Goal: Find specific page/section: Find specific page/section

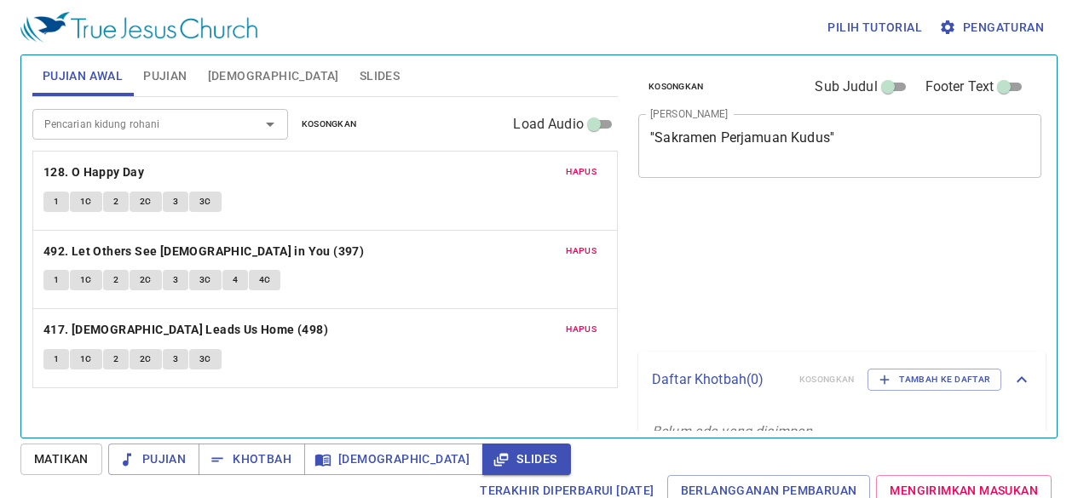
scroll to position [8, 0]
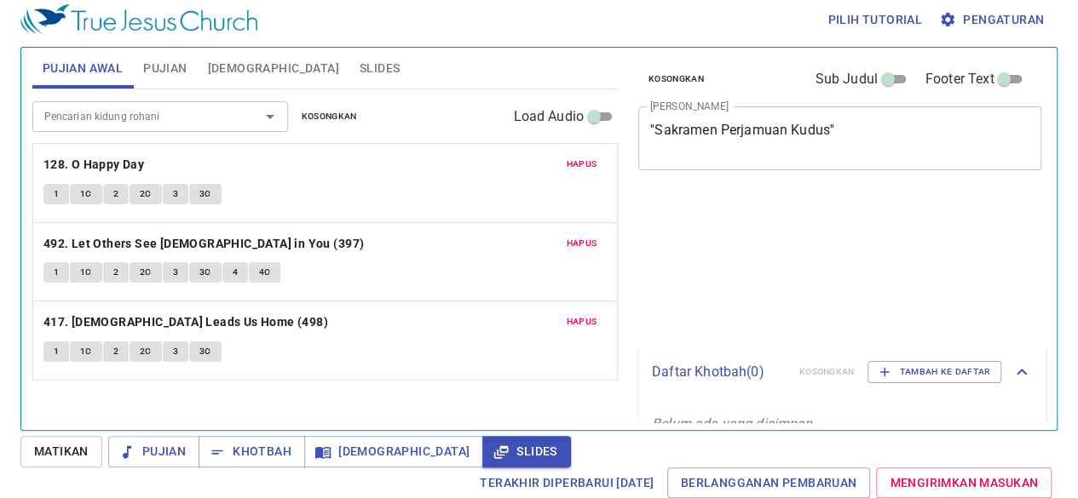
click at [360, 69] on span "Slides" at bounding box center [380, 68] width 40 height 21
click at [360, 73] on span "Slides" at bounding box center [380, 68] width 40 height 21
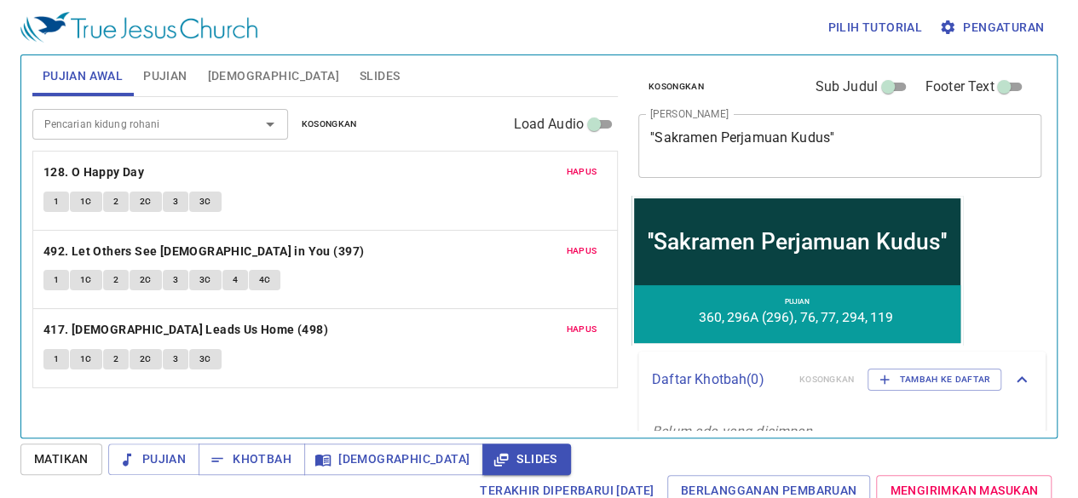
click at [435, 410] on div "Pencarian kidung rohani Pencarian kidung rohani Kosongkan Load Audio Hapus 128.…" at bounding box center [324, 260] width 585 height 326
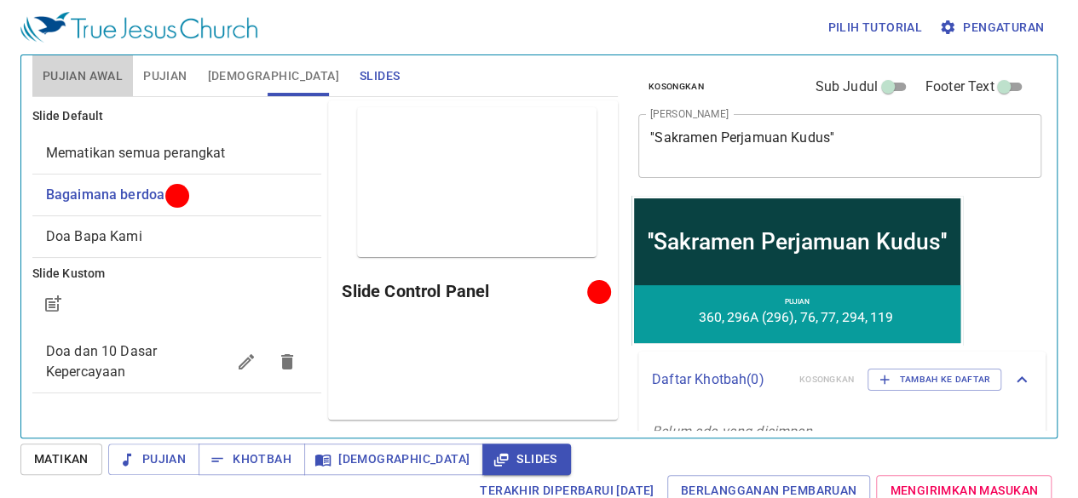
click at [94, 64] on button "Pujian Awal" at bounding box center [82, 75] width 101 height 41
